Goal: Task Accomplishment & Management: Complete application form

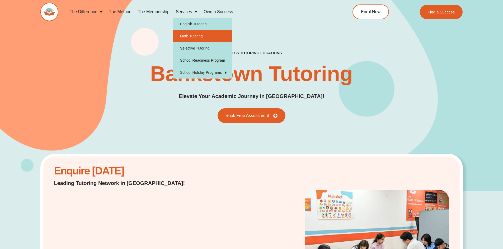
click at [200, 37] on link "Math Tutoring" at bounding box center [202, 36] width 59 height 12
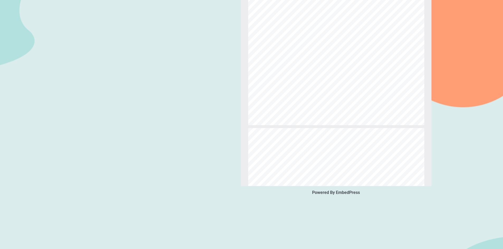
scroll to position [550, 0]
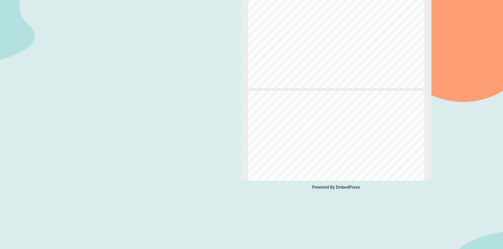
type input "*"
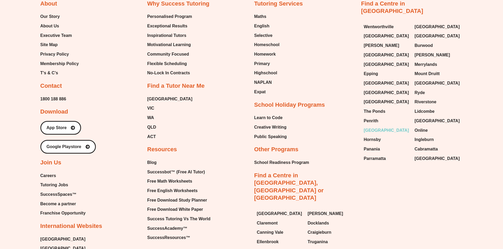
scroll to position [1982, 0]
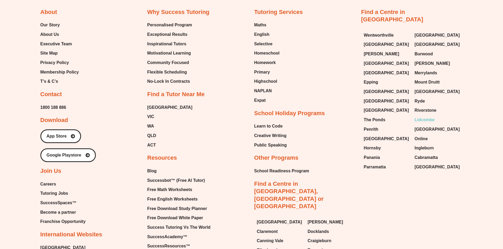
click at [427, 116] on span "Lidcombe" at bounding box center [424, 120] width 20 height 8
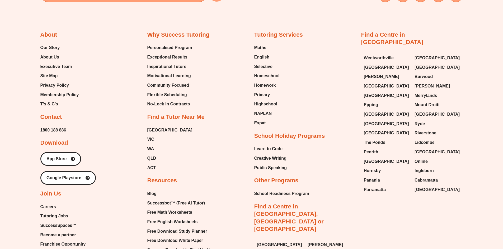
scroll to position [3626, 0]
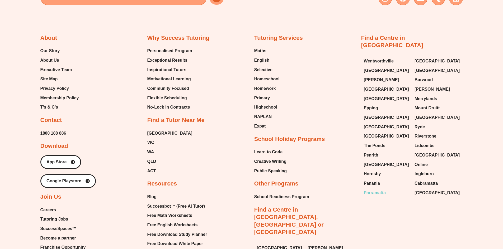
click at [374, 189] on span "Parramatta" at bounding box center [375, 193] width 22 height 8
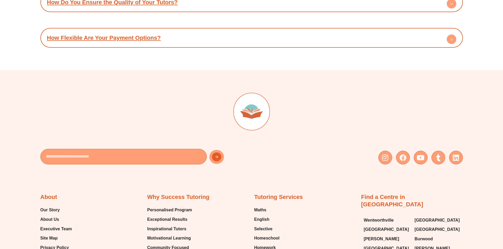
scroll to position [3092, 0]
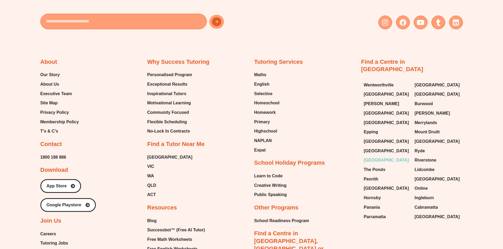
click at [377, 164] on span "[GEOGRAPHIC_DATA]" at bounding box center [386, 161] width 45 height 8
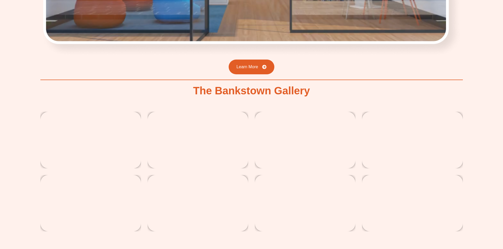
scroll to position [911, 0]
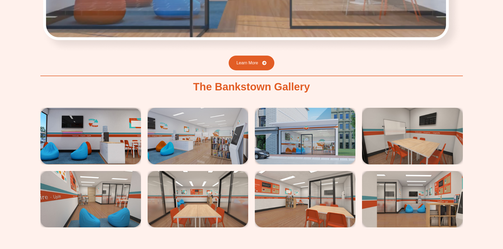
click at [293, 82] on h2 "The Bankstown Gallery" at bounding box center [251, 87] width 117 height 11
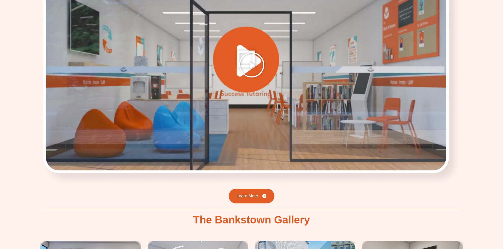
scroll to position [752, 0]
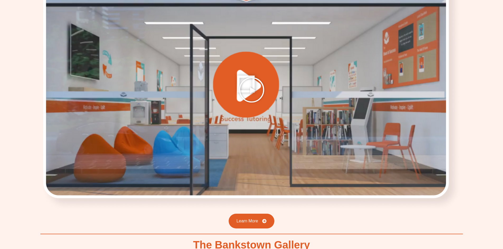
click at [260, 80] on icon "Play Video" at bounding box center [251, 90] width 26 height 26
click at [251, 82] on icon "Play Video" at bounding box center [251, 90] width 26 height 26
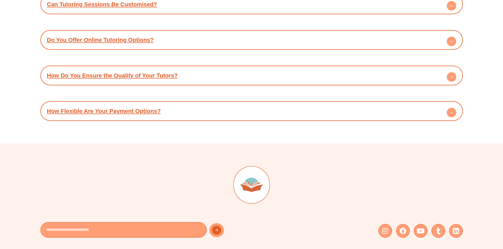
scroll to position [3092, 0]
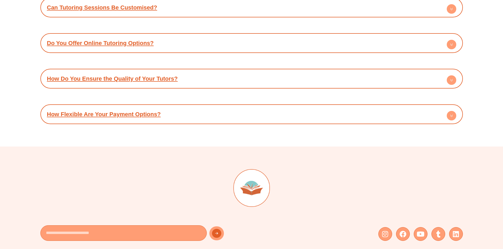
click at [451, 80] on icon at bounding box center [451, 80] width 2 height 1
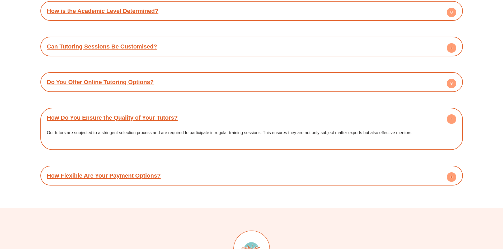
scroll to position [3039, 0]
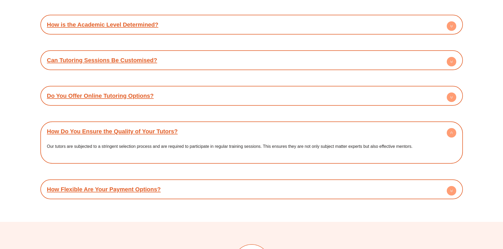
click at [201, 89] on div "Do You Offer Online Tutoring Options?" at bounding box center [251, 96] width 417 height 15
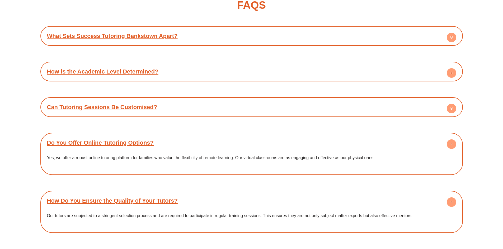
scroll to position [2986, 0]
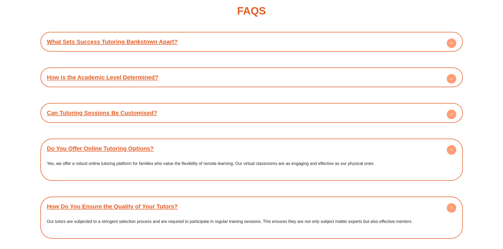
click at [194, 106] on div "Can Tutoring Sessions Be Customised?" at bounding box center [251, 113] width 417 height 15
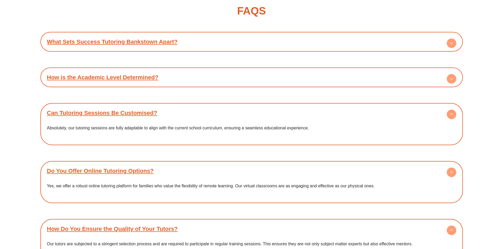
click at [194, 73] on div "How is the Academic Level Determined?" at bounding box center [251, 77] width 417 height 15
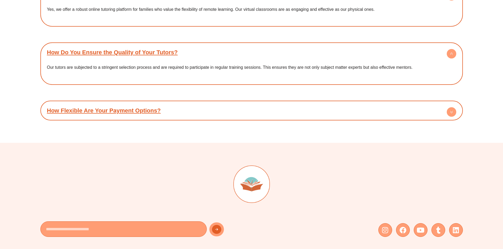
scroll to position [3197, 0]
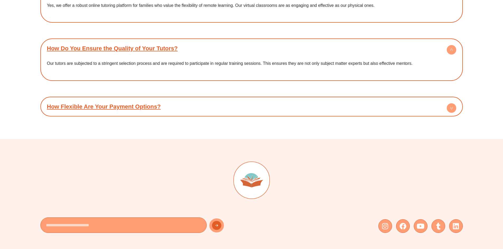
click at [180, 99] on div "How Flexible Are Your Payment Options?" at bounding box center [251, 106] width 417 height 15
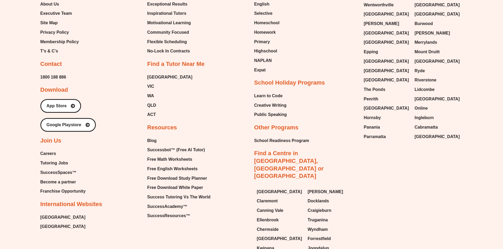
scroll to position [3514, 0]
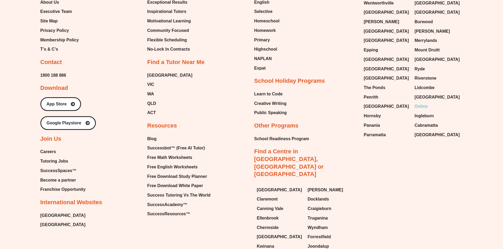
click at [422, 103] on span "Online" at bounding box center [420, 107] width 13 height 8
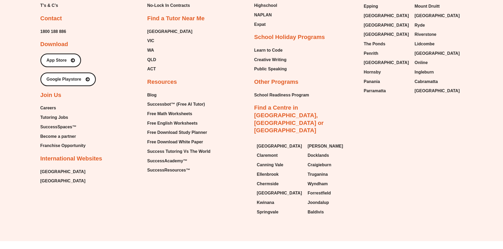
scroll to position [2219, 0]
click at [64, 133] on span "Become a partner" at bounding box center [58, 136] width 36 height 8
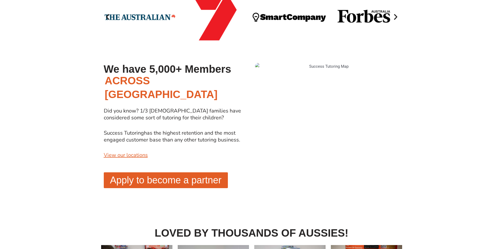
scroll to position [421, 0]
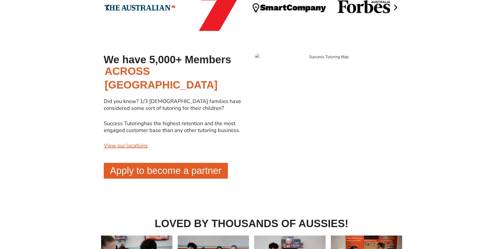
click at [168, 171] on div "We have 5,000+ Members ACROSS AUSTRALIA Did you know? 1/3 Aussie families have …" at bounding box center [176, 124] width 150 height 149
click at [170, 163] on link "Apply to become a partner" at bounding box center [166, 171] width 124 height 16
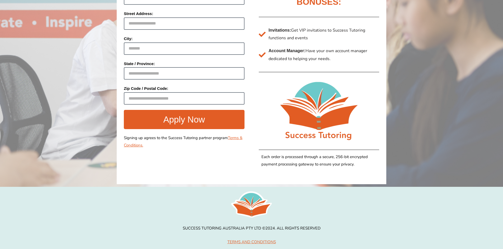
scroll to position [151, 0]
